Goal: Information Seeking & Learning: Learn about a topic

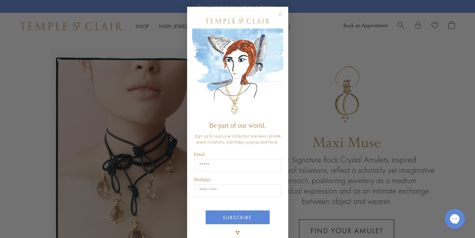
type input "**********"
click at [277, 15] on circle "Close dialog" at bounding box center [280, 14] width 8 height 8
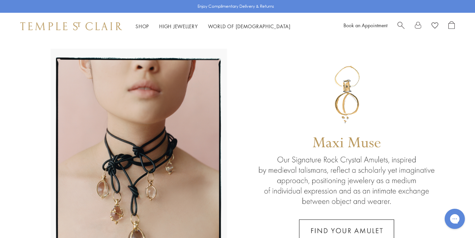
click at [399, 25] on span "Search" at bounding box center [400, 24] width 7 height 7
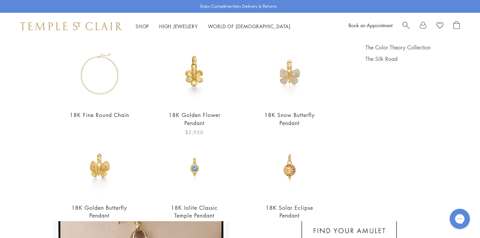
scroll to position [60, 0]
type input "******"
click at [193, 79] on img at bounding box center [194, 74] width 61 height 61
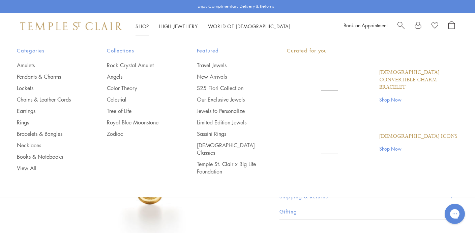
click at [143, 26] on link "Shop Shop" at bounding box center [141, 26] width 13 height 7
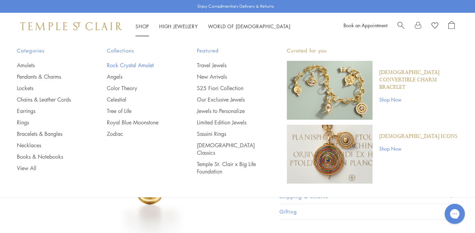
click at [139, 65] on link "Rock Crystal Amulet" at bounding box center [138, 65] width 63 height 7
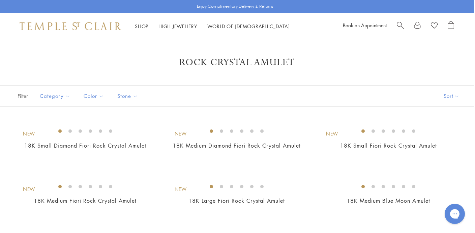
scroll to position [0, 1]
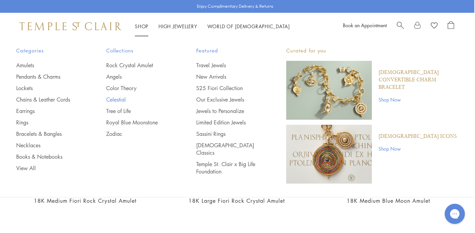
click at [115, 99] on link "Celestial" at bounding box center [137, 99] width 63 height 7
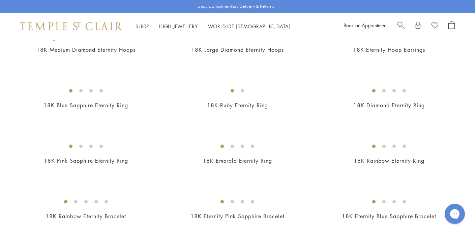
scroll to position [908, 0]
click at [0, 0] on img at bounding box center [0, 0] width 0 height 0
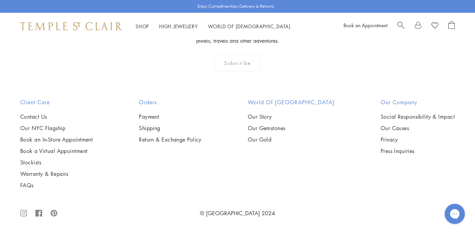
scroll to position [2359, 0]
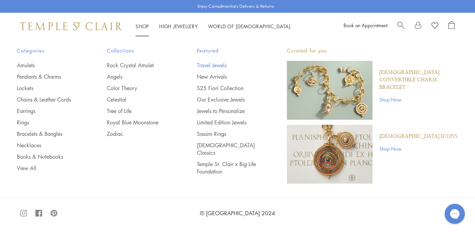
click at [216, 67] on link "Travel Jewels" at bounding box center [228, 65] width 63 height 7
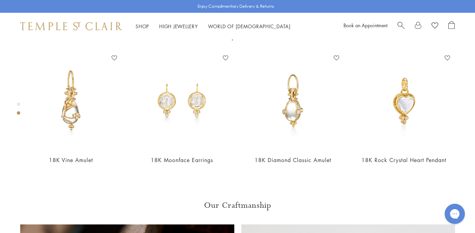
scroll to position [267, 0]
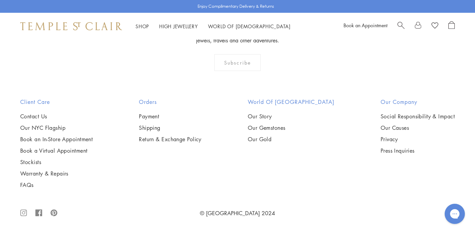
scroll to position [4068, 0]
